Goal: Task Accomplishment & Management: Manage account settings

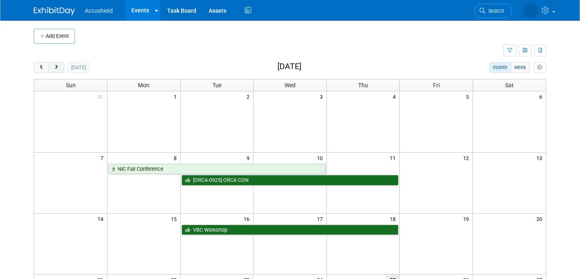
click at [58, 68] on span "next" at bounding box center [56, 67] width 6 height 5
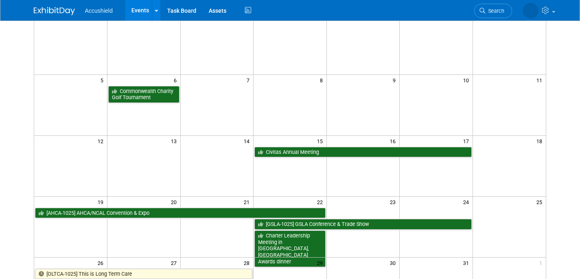
scroll to position [80, 0]
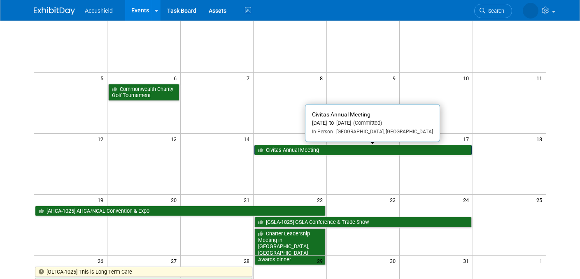
click at [337, 149] on link "Civitas Annual Meeting" at bounding box center [362, 150] width 217 height 11
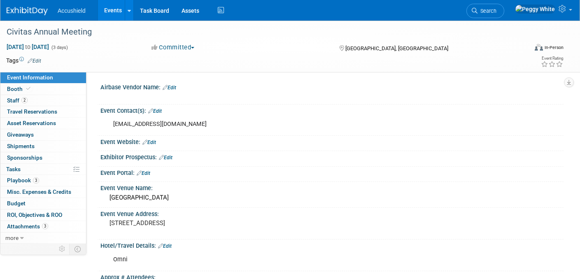
select select "Yes"
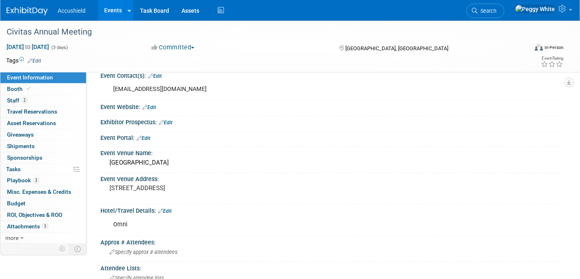
scroll to position [38, 0]
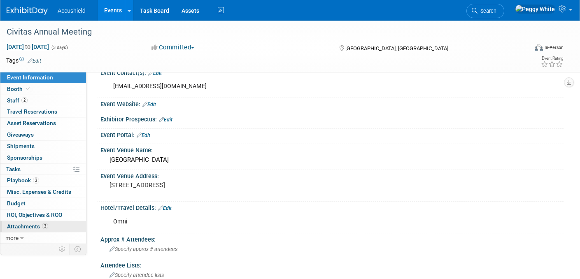
click at [30, 228] on span "Attachments 3" at bounding box center [27, 226] width 41 height 7
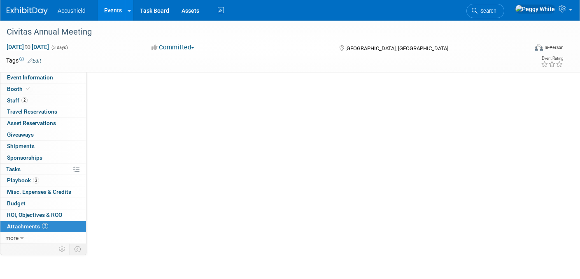
scroll to position [0, 0]
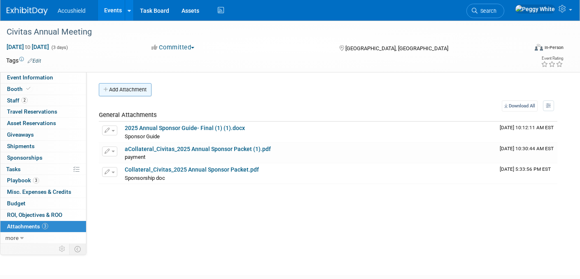
click at [142, 89] on button "Add Attachment" at bounding box center [125, 89] width 53 height 13
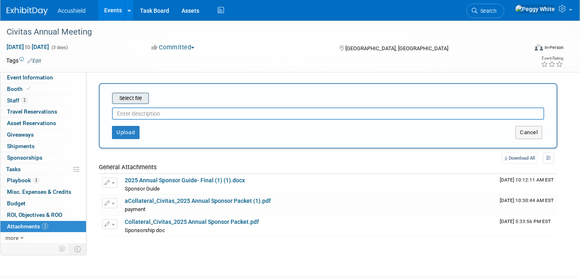
click at [121, 99] on input "file" at bounding box center [99, 98] width 98 height 10
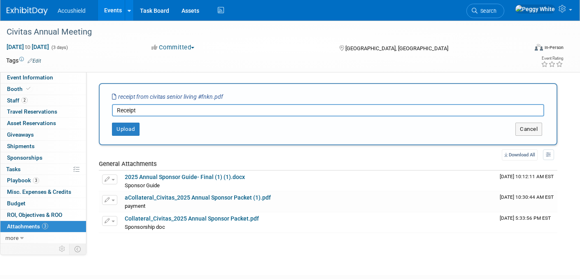
type input "Receipt"
click at [113, 138] on div "Select file receipt from civitas senior living #fnkn.pdf Receipt This is an inv…" at bounding box center [328, 114] width 458 height 62
click at [135, 130] on button "Upload" at bounding box center [126, 129] width 28 height 13
